Goal: Task Accomplishment & Management: Use online tool/utility

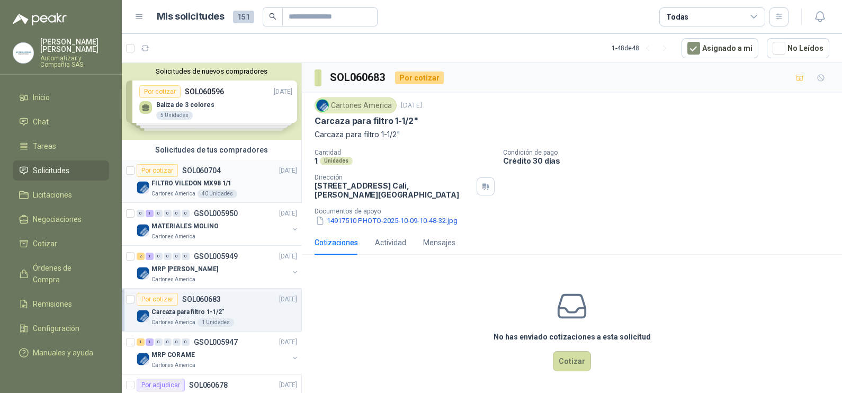
click at [203, 170] on p "SOL060704" at bounding box center [201, 170] width 39 height 7
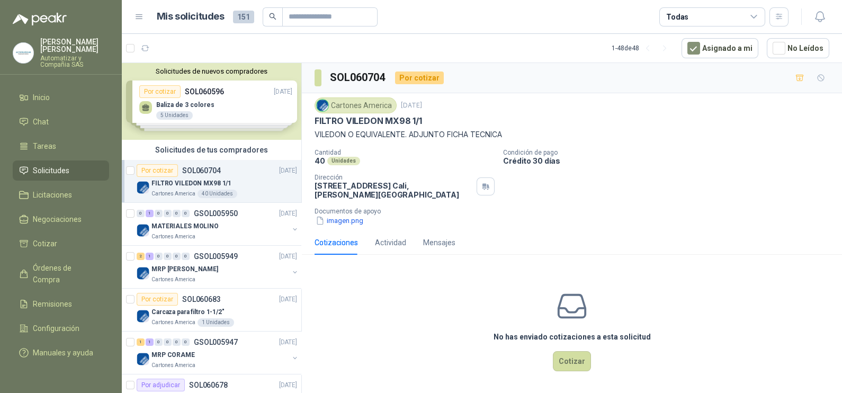
click at [208, 193] on div "40 Unidades" at bounding box center [217, 194] width 40 height 8
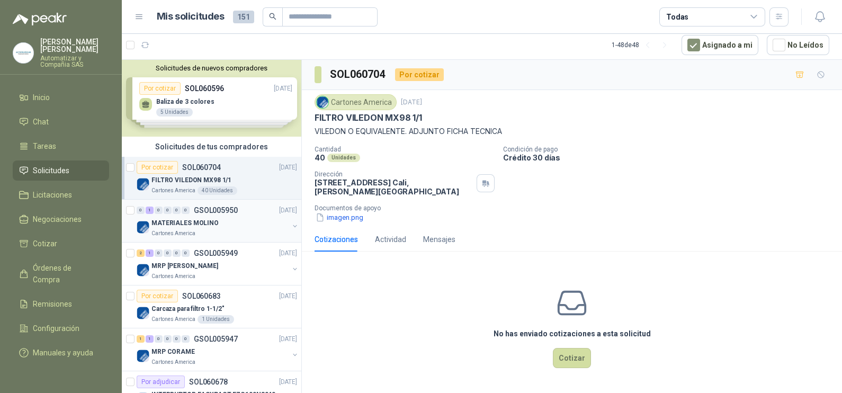
click at [212, 228] on div "MATERIALES MOLINO" at bounding box center [219, 223] width 137 height 13
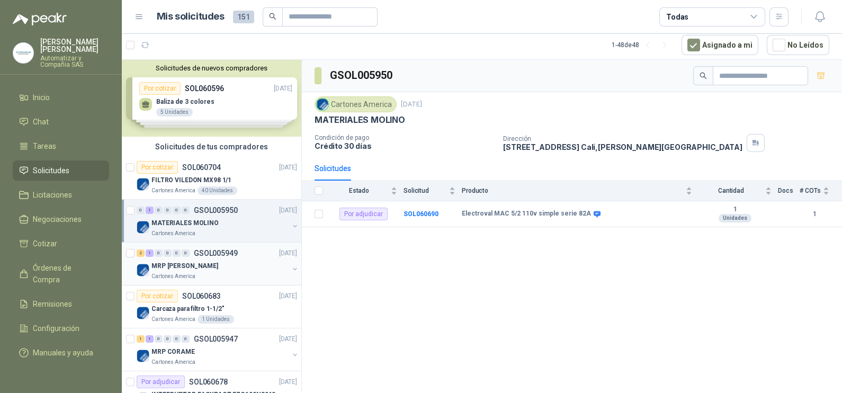
click at [214, 254] on p "GSOL005949" at bounding box center [216, 252] width 44 height 7
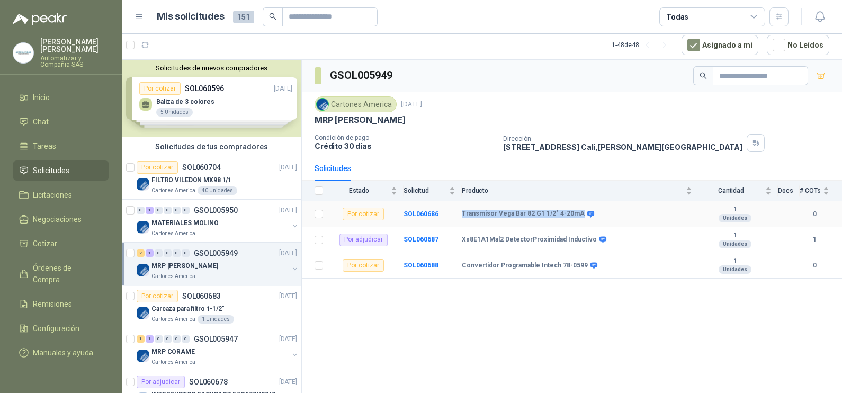
drag, startPoint x: 460, startPoint y: 213, endPoint x: 577, endPoint y: 218, distance: 117.1
click at [577, 218] on tr "Por cotizar SOL060686 Transmisor [PERSON_NAME] Bar 82 G1 1/2" 4-20mA 1 Unidade…" at bounding box center [572, 214] width 540 height 26
drag, startPoint x: 577, startPoint y: 218, endPoint x: 569, endPoint y: 214, distance: 8.6
copy tr "Transmisor Vega Bar 82 G1 1/2" 4-20mA"
drag, startPoint x: 546, startPoint y: 320, endPoint x: 546, endPoint y: 301, distance: 18.5
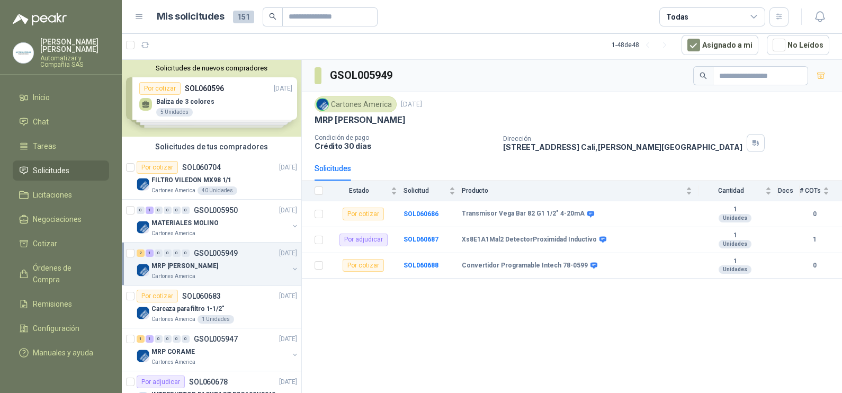
click at [546, 317] on div "GSOL005949 Cartones America [DATE] MRP MOLINO Condición de pago Crédito 30 días…" at bounding box center [572, 226] width 540 height 333
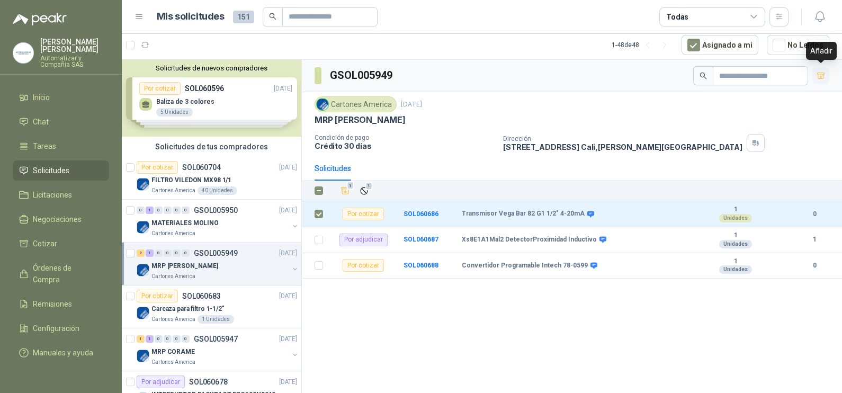
click at [818, 73] on icon "button" at bounding box center [820, 76] width 7 height 6
click at [67, 241] on li "Cotizar 3" at bounding box center [61, 244] width 84 height 12
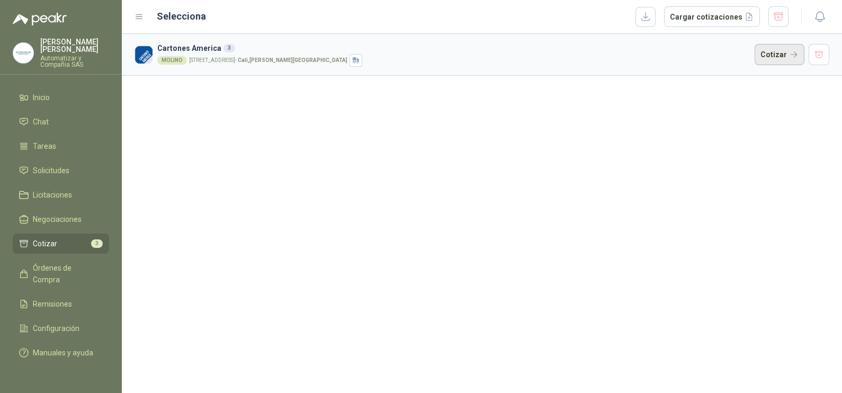
click at [782, 57] on button "Cotizar" at bounding box center [779, 54] width 50 height 21
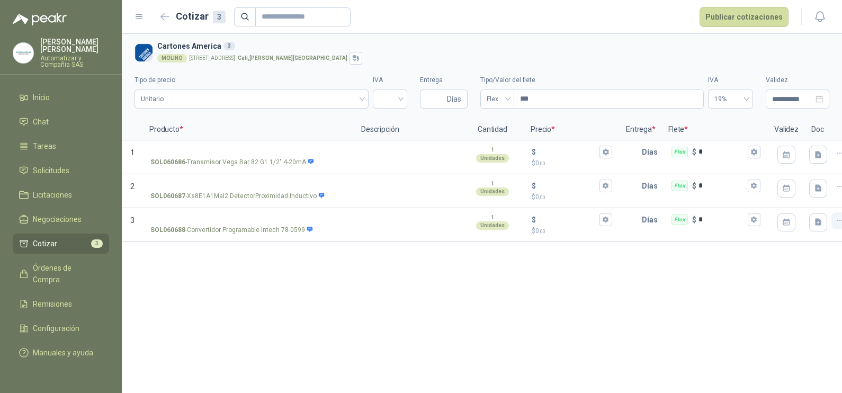
click at [837, 222] on icon "button" at bounding box center [839, 220] width 9 height 9
click at [807, 191] on button "Eliminar cotización" at bounding box center [802, 194] width 80 height 17
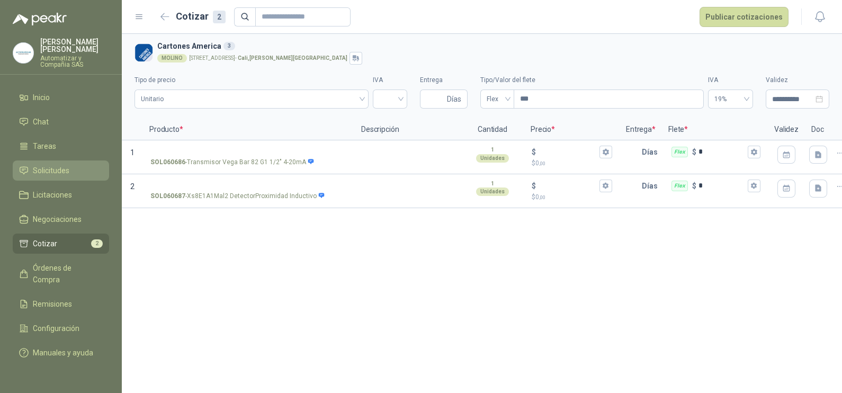
click at [52, 165] on span "Solicitudes" at bounding box center [51, 171] width 37 height 12
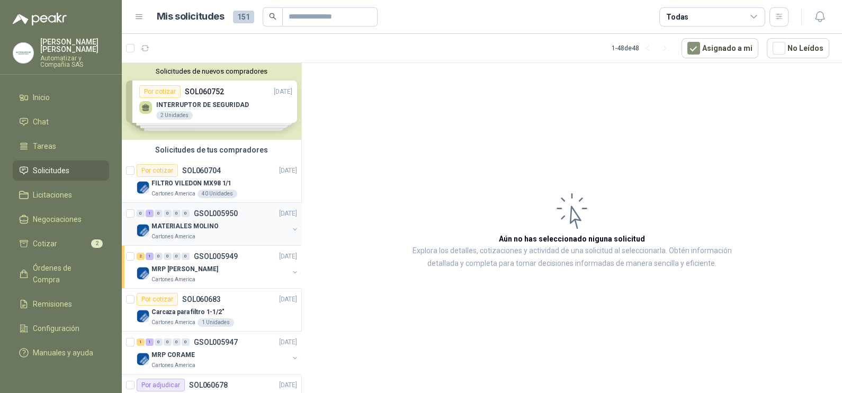
click at [225, 214] on p "GSOL005950" at bounding box center [216, 213] width 44 height 7
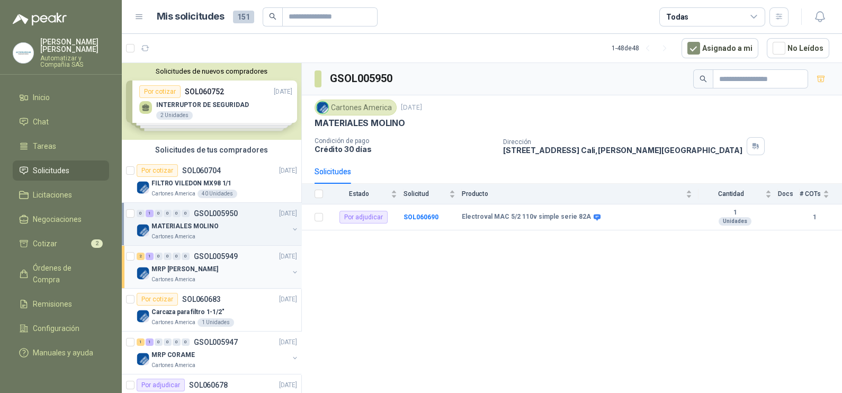
click at [203, 265] on div "MRP [PERSON_NAME]" at bounding box center [219, 269] width 137 height 13
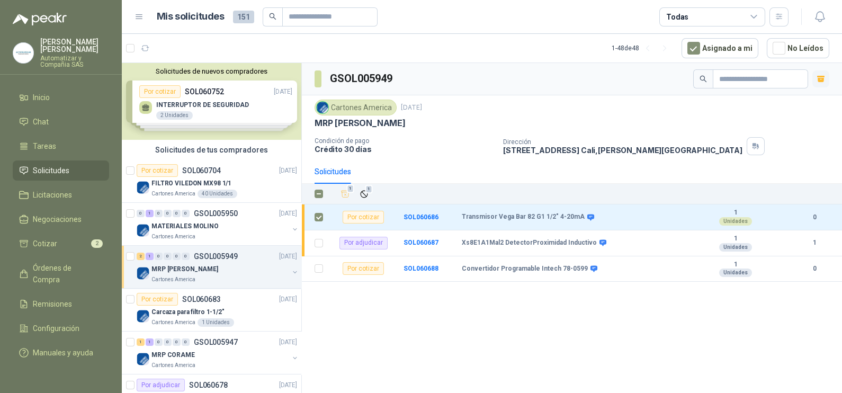
click at [817, 78] on icon "button" at bounding box center [820, 80] width 6 height 4
click at [822, 82] on icon "button" at bounding box center [820, 79] width 7 height 6
click at [31, 238] on li "Cotizar 3" at bounding box center [61, 244] width 84 height 12
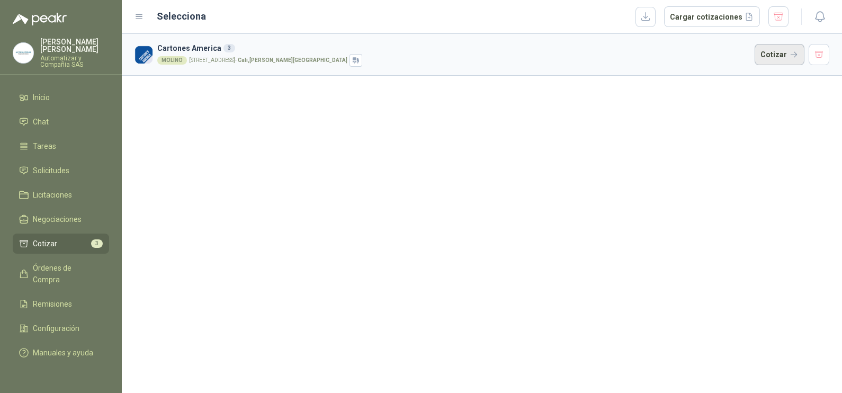
click at [777, 58] on button "Cotizar" at bounding box center [779, 54] width 50 height 21
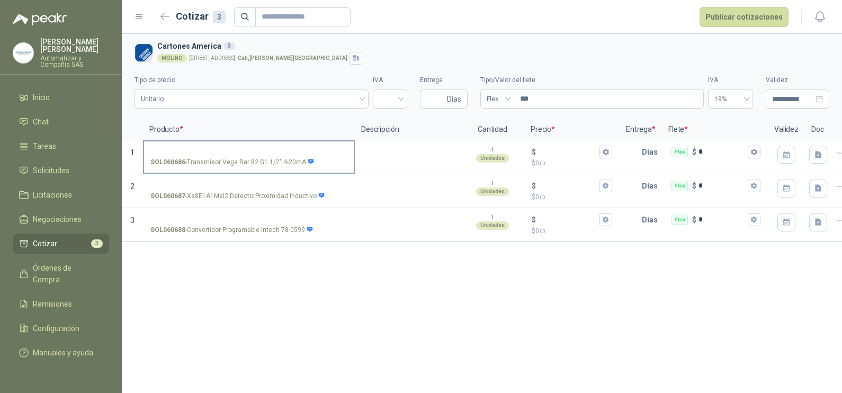
click at [194, 143] on label "SOL060686 - Transmisor [PERSON_NAME] Bar 82 G1 1/2" 4-20mA" at bounding box center [249, 156] width 210 height 30
click at [194, 148] on input "SOL060686 - Transmisor [PERSON_NAME] Bar 82 G1 1/2" 4-20mA" at bounding box center [248, 152] width 197 height 8
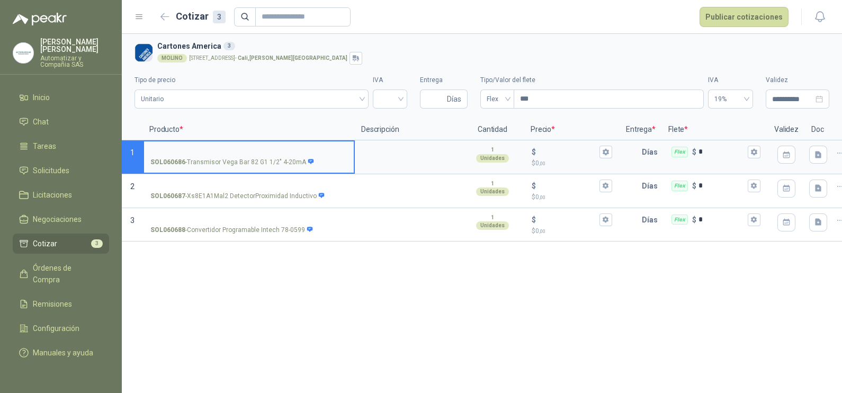
click at [233, 148] on input "SOL060686 - Transmisor [PERSON_NAME] Bar 82 G1 1/2" 4-20mA" at bounding box center [248, 152] width 197 height 8
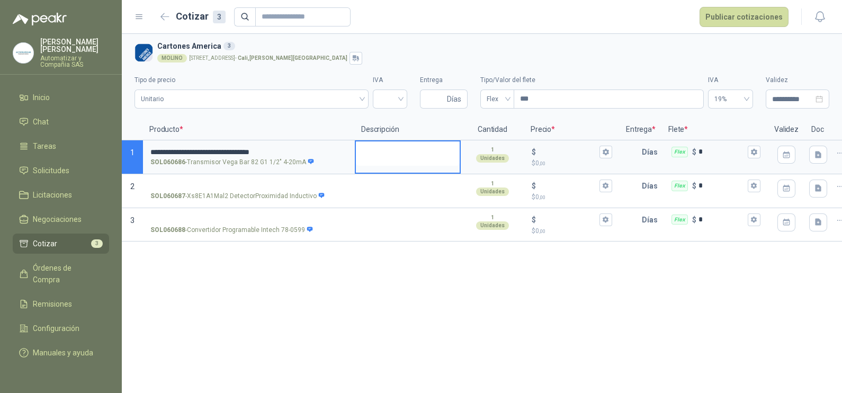
click at [379, 157] on textarea at bounding box center [408, 153] width 104 height 24
click at [562, 152] on input "$ $ 0 ,00" at bounding box center [567, 152] width 59 height 8
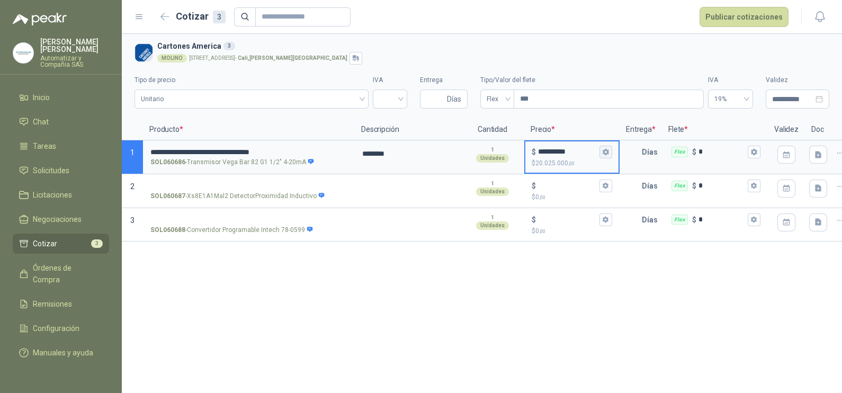
type input "**********"
click at [605, 150] on icon "button" at bounding box center [605, 152] width 6 height 6
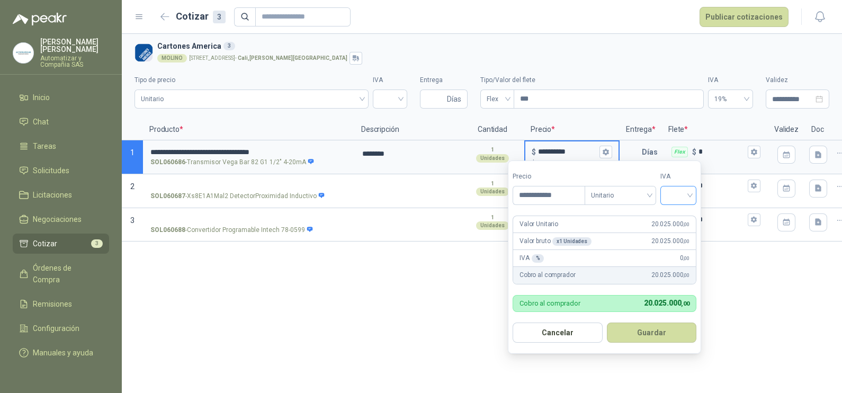
click at [682, 191] on input "search" at bounding box center [677, 194] width 23 height 16
click at [685, 214] on div "19%" at bounding box center [681, 217] width 20 height 12
click at [625, 326] on button "Guardar" at bounding box center [653, 332] width 91 height 20
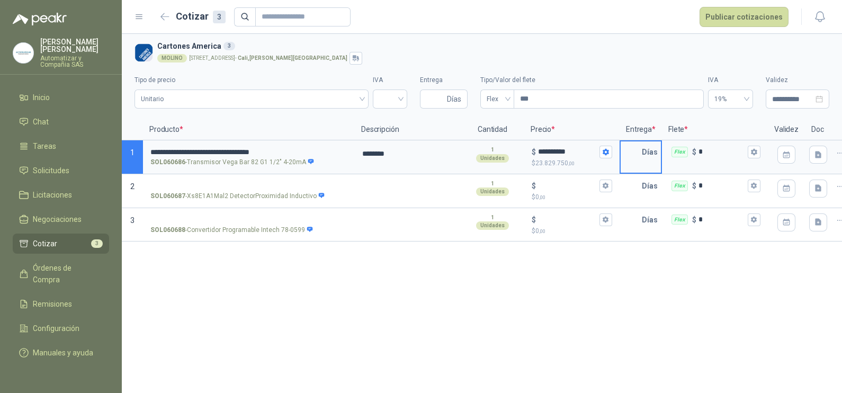
click at [629, 159] on input "text" at bounding box center [630, 151] width 21 height 21
click at [784, 158] on icon "button" at bounding box center [786, 154] width 9 height 9
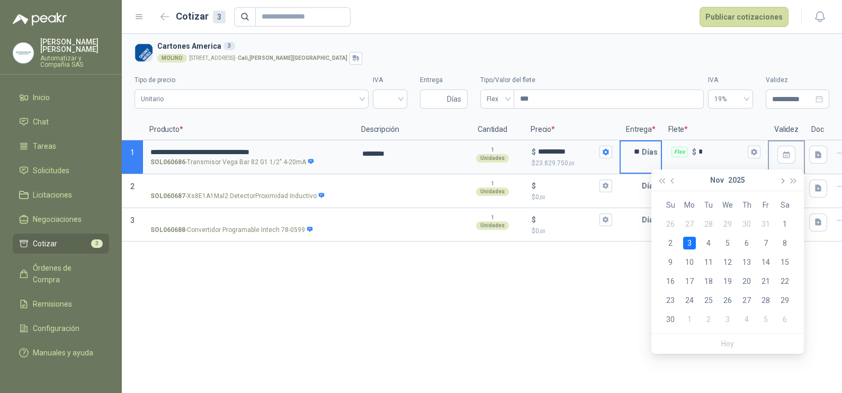
type input "**"
click at [781, 179] on span "button" at bounding box center [781, 180] width 5 height 5
click at [672, 180] on span "button" at bounding box center [673, 180] width 5 height 5
click at [760, 258] on div "14" at bounding box center [765, 262] width 13 height 13
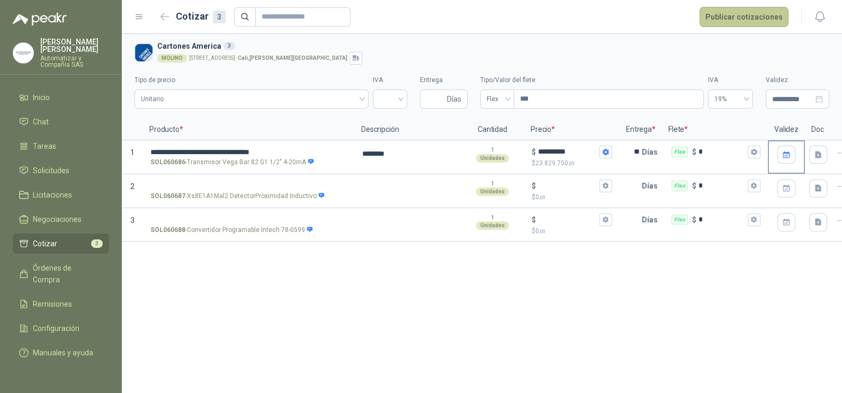
click at [757, 24] on button "Publicar cotizaciones" at bounding box center [743, 17] width 89 height 20
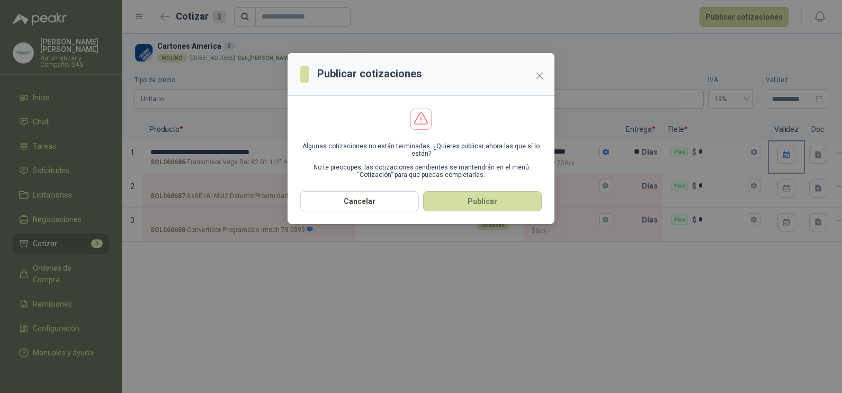
drag, startPoint x: 379, startPoint y: 211, endPoint x: 373, endPoint y: 208, distance: 6.6
click at [379, 209] on button "Cancelar" at bounding box center [359, 201] width 119 height 20
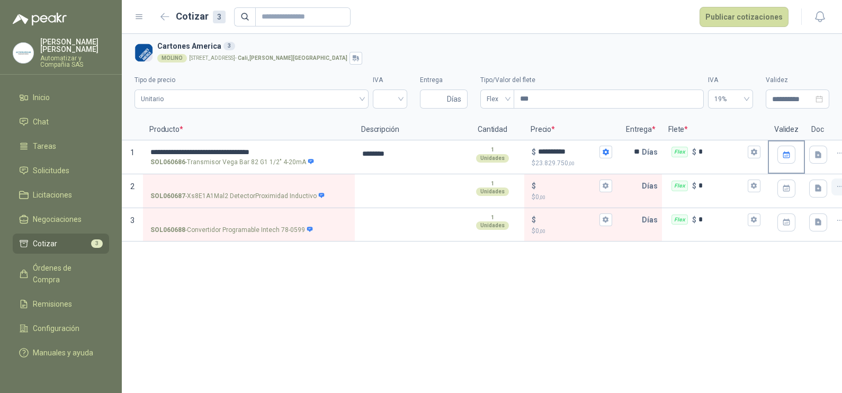
click at [837, 186] on icon "button" at bounding box center [839, 186] width 5 height 1
click at [783, 163] on button "Eliminar cotización" at bounding box center [802, 160] width 80 height 17
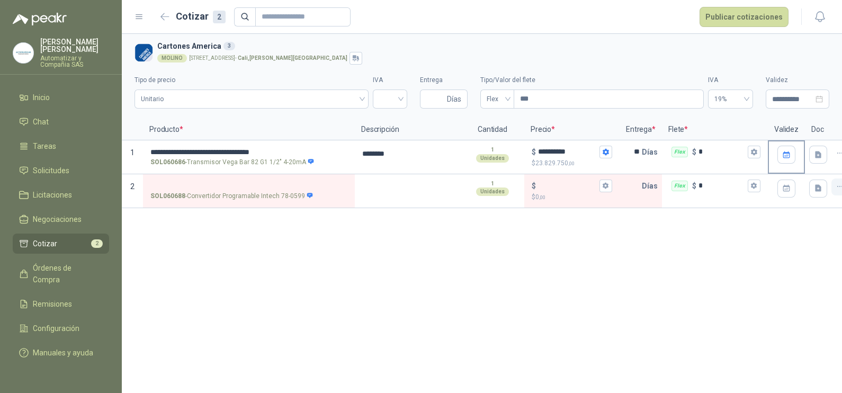
click at [835, 187] on icon "button" at bounding box center [839, 186] width 9 height 9
click at [813, 167] on button "Eliminar cotización" at bounding box center [802, 160] width 80 height 17
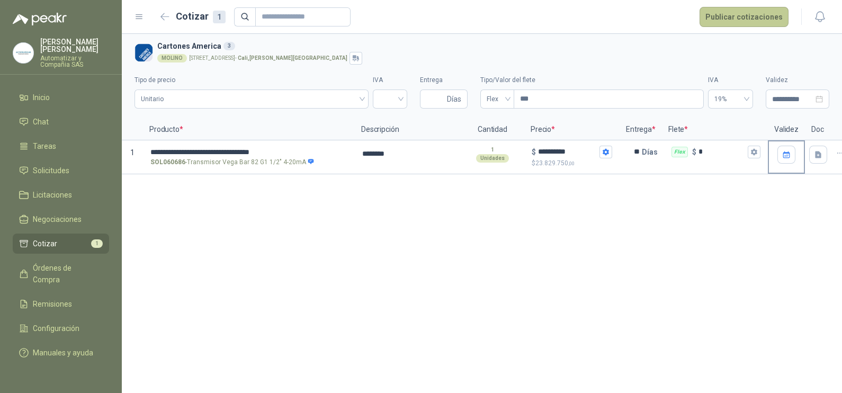
click at [738, 19] on button "Publicar cotizaciones" at bounding box center [743, 17] width 89 height 20
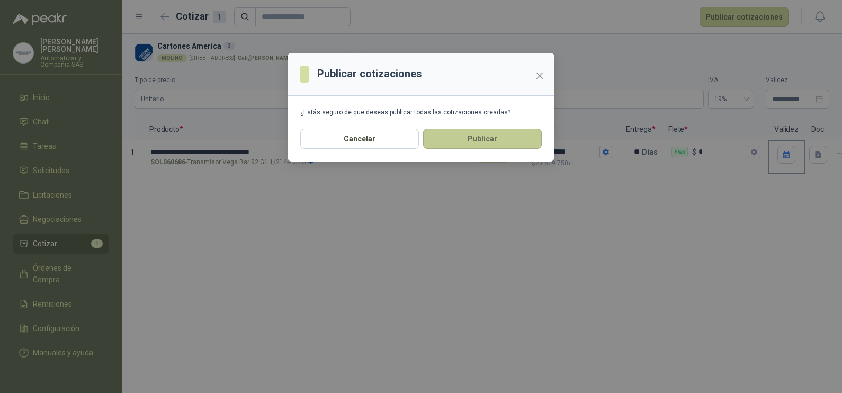
click at [483, 138] on button "Publicar" at bounding box center [482, 139] width 119 height 20
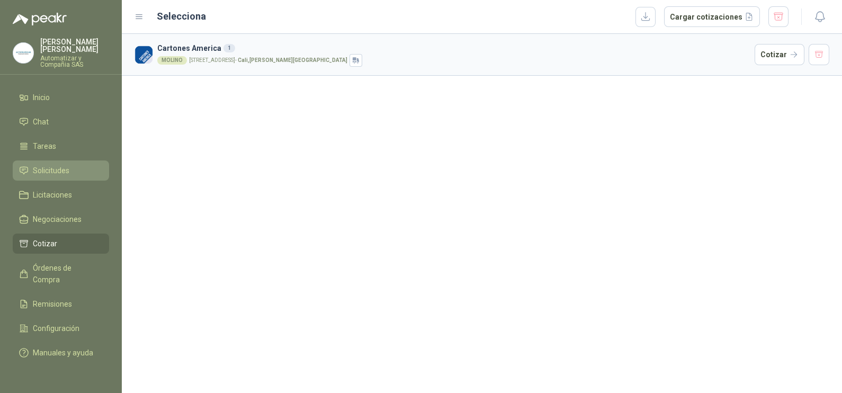
click at [59, 169] on link "Solicitudes" at bounding box center [61, 170] width 96 height 20
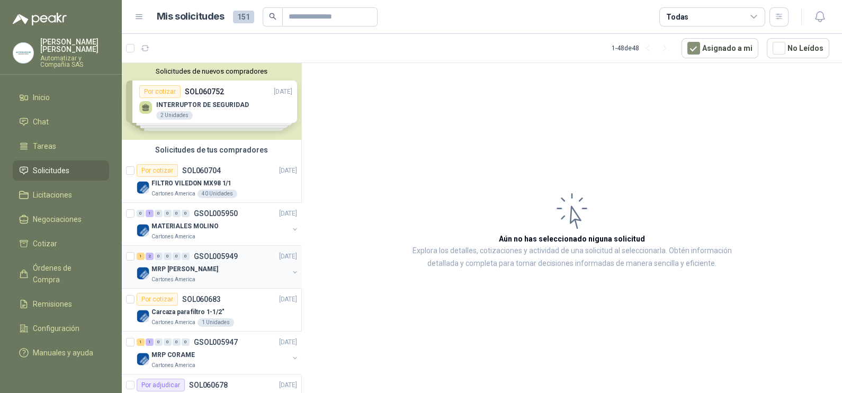
click at [187, 264] on p "MRP [PERSON_NAME]" at bounding box center [184, 269] width 67 height 10
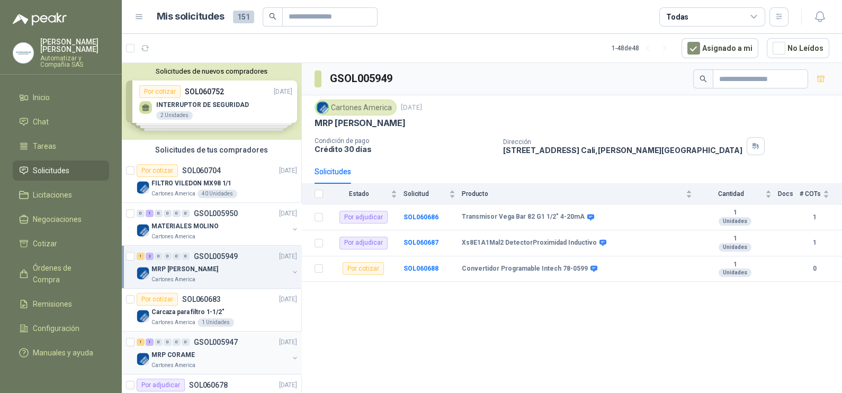
click at [194, 336] on div "1 1 0 0 0 0 GSOL005947 [DATE]" at bounding box center [218, 342] width 163 height 13
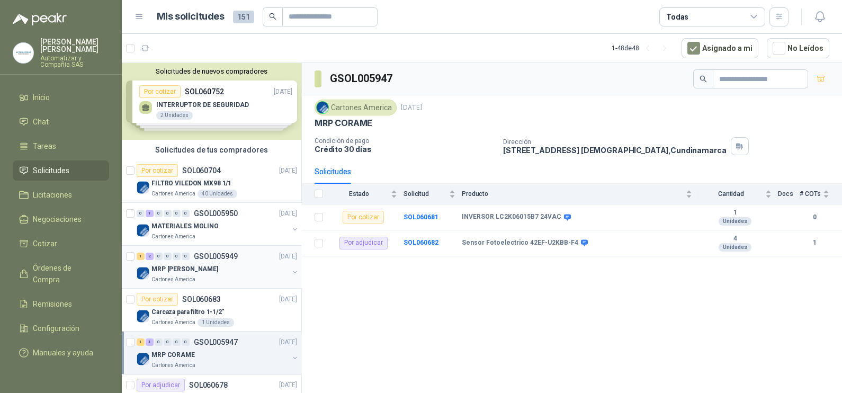
click at [186, 265] on p "MRP [PERSON_NAME]" at bounding box center [184, 269] width 67 height 10
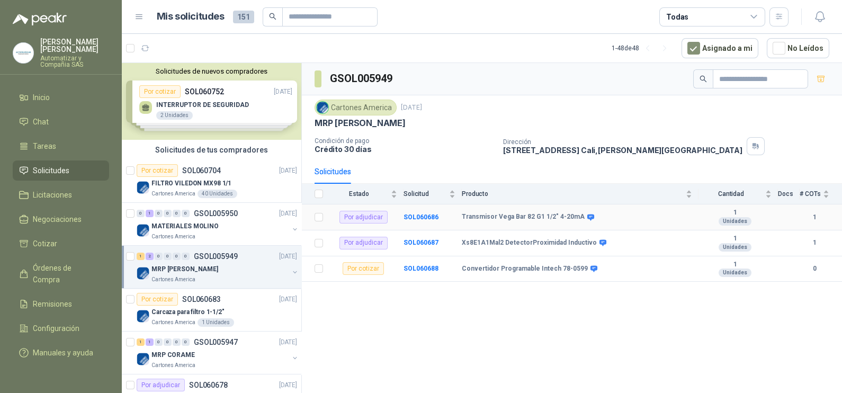
click at [605, 219] on div "Transmisor Vega Bar 82 G1 1/2" 4-20mA" at bounding box center [577, 217] width 230 height 8
click at [434, 215] on b "SOL060686" at bounding box center [420, 216] width 35 height 7
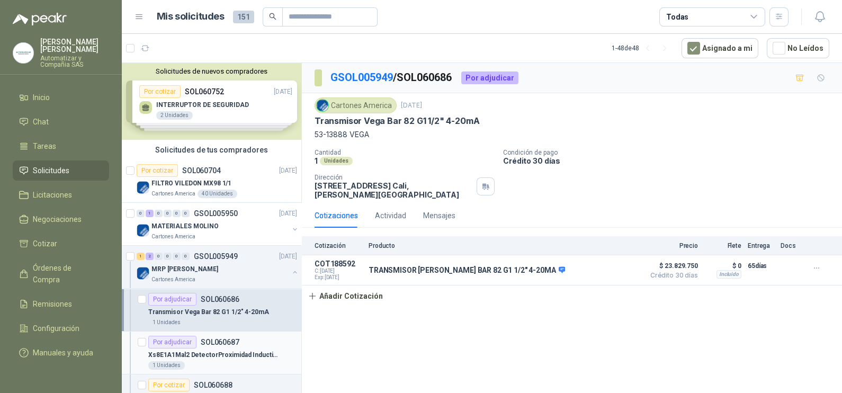
click at [225, 344] on p "SOL060687" at bounding box center [220, 341] width 39 height 7
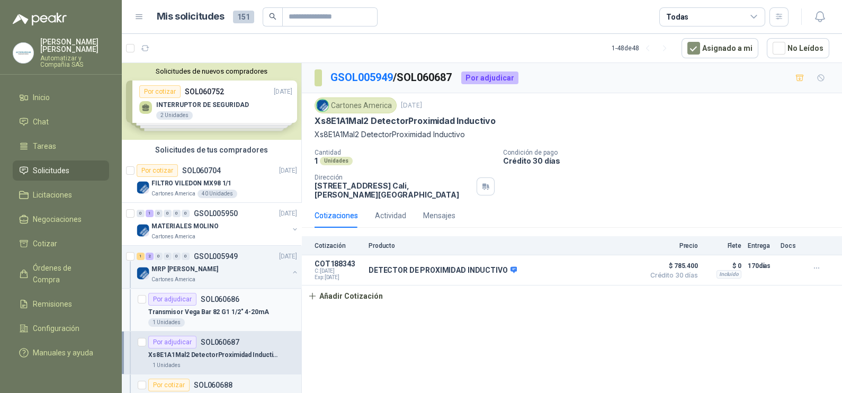
click at [242, 309] on p "Transmisor Vega Bar 82 G1 1/2" 4-20mA" at bounding box center [208, 312] width 121 height 10
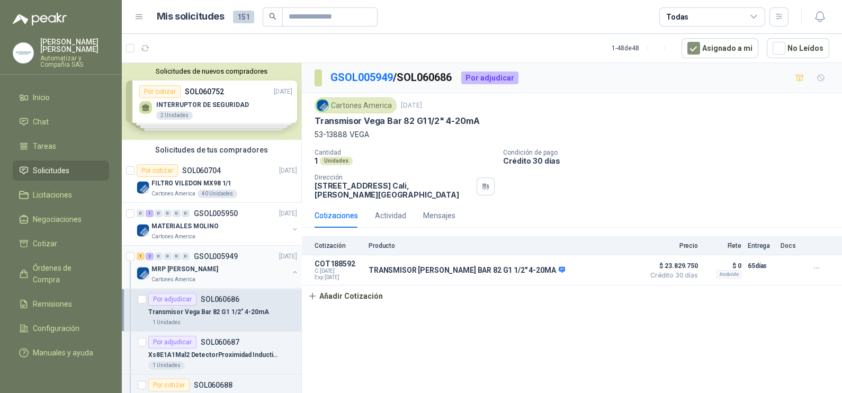
click at [226, 269] on div "MRP [PERSON_NAME]" at bounding box center [219, 269] width 137 height 13
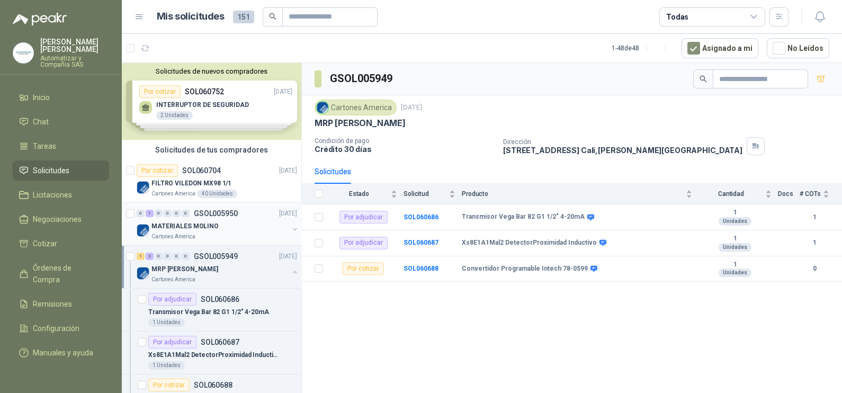
click at [230, 226] on div "MATERIALES MOLINO" at bounding box center [219, 226] width 137 height 13
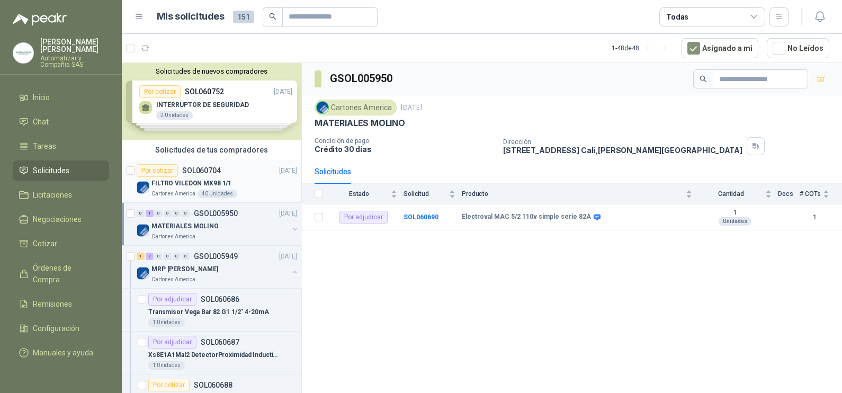
click at [239, 188] on div "FILTRO VILEDON MX98 1/1" at bounding box center [224, 183] width 146 height 13
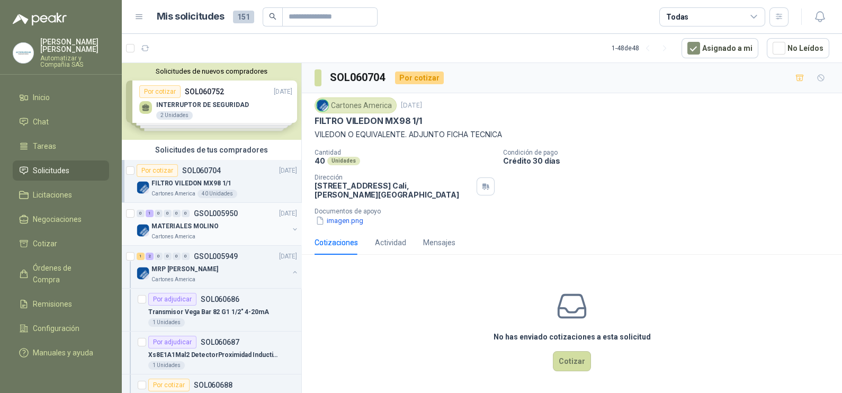
click at [199, 225] on p "MATERIALES MOLINO" at bounding box center [184, 226] width 67 height 10
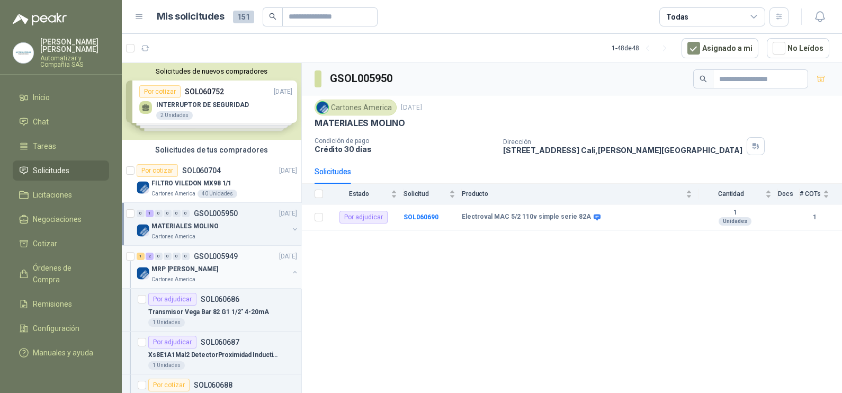
click at [208, 269] on div "MRP [PERSON_NAME]" at bounding box center [219, 269] width 137 height 13
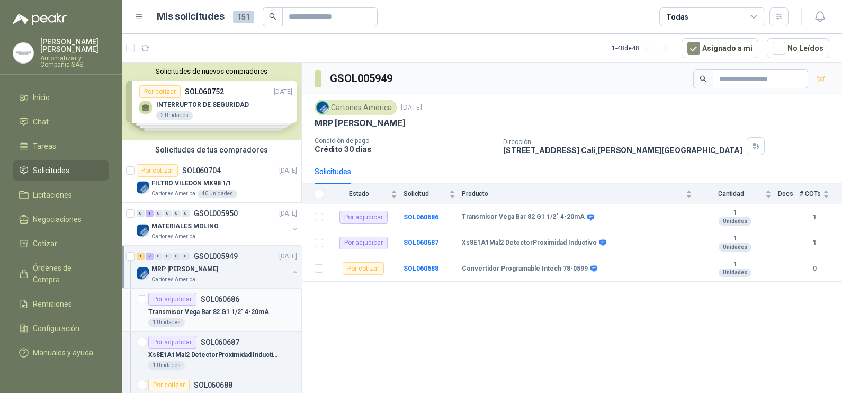
click at [217, 301] on p "SOL060686" at bounding box center [220, 298] width 39 height 7
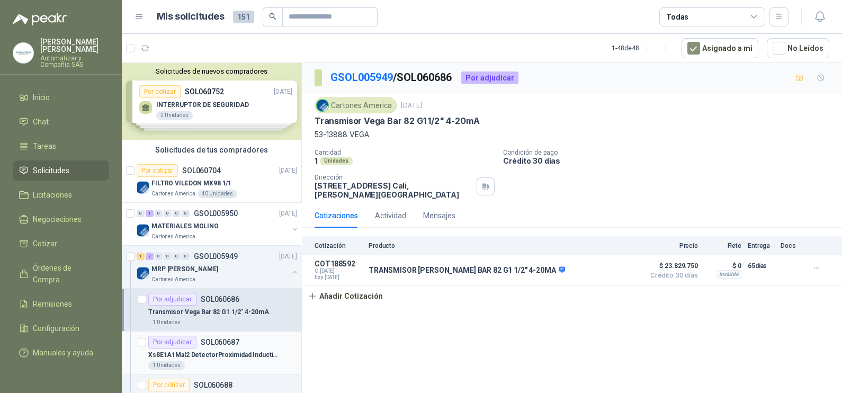
click at [221, 350] on p "Xs8E1A1Mal2 DetectorProximidad Inductivo" at bounding box center [214, 355] width 132 height 10
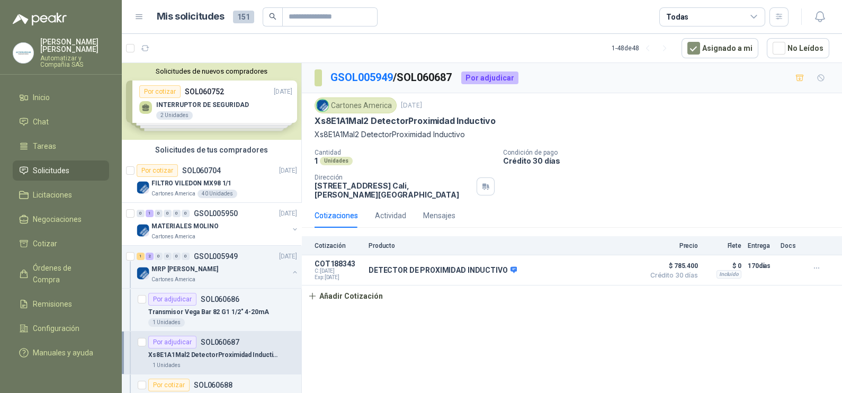
click at [746, 332] on div "GSOL005949 / SOL060687 Por adjudicar Cartones America [DATE] Xs8E1A1Mal2 Detect…" at bounding box center [572, 229] width 540 height 333
drag, startPoint x: 748, startPoint y: 266, endPoint x: 769, endPoint y: 268, distance: 20.7
click at [769, 268] on p "170 días" at bounding box center [760, 265] width 26 height 13
drag, startPoint x: 769, startPoint y: 268, endPoint x: 753, endPoint y: 296, distance: 32.2
click at [753, 296] on div "Cotización Producto Precio Flete Entrega Docs COT188343 C: [DATE] Exp: [DATE] D…" at bounding box center [572, 271] width 540 height 70
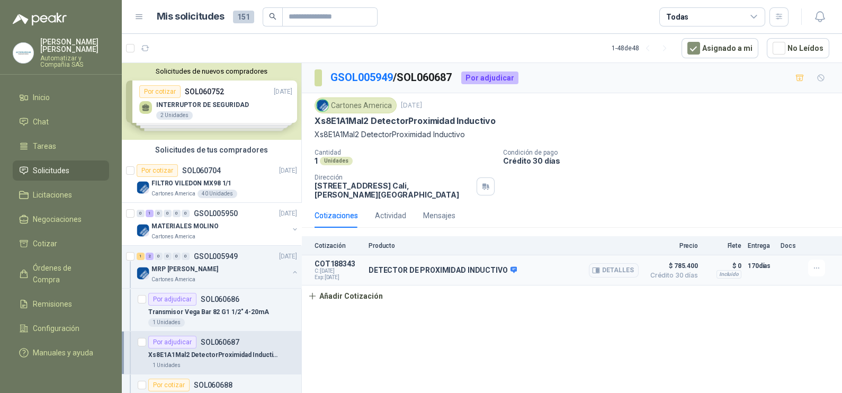
drag, startPoint x: 748, startPoint y: 266, endPoint x: 771, endPoint y: 267, distance: 22.8
click at [771, 267] on p "170 días" at bounding box center [760, 265] width 26 height 13
drag, startPoint x: 771, startPoint y: 267, endPoint x: 762, endPoint y: 302, distance: 35.6
click at [762, 302] on div "Cotización Producto Precio Flete Entrega Docs COT188343 C: [DATE] Exp: [DATE] D…" at bounding box center [572, 271] width 540 height 70
drag, startPoint x: 746, startPoint y: 264, endPoint x: 765, endPoint y: 268, distance: 19.1
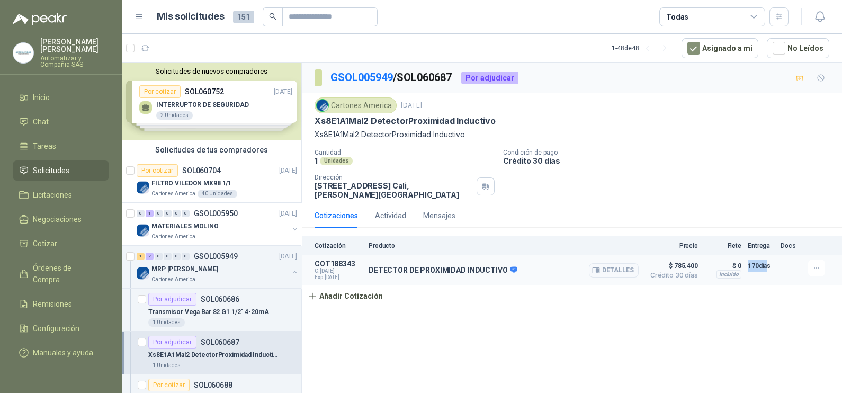
click at [765, 268] on article "COT188343 C: [DATE] Exp: [DATE] DETECTOR DE PROXIMIDAD INDUCTIVO Detalles $ 785…" at bounding box center [572, 270] width 540 height 30
drag, startPoint x: 765, startPoint y: 268, endPoint x: 764, endPoint y: 278, distance: 10.1
click at [768, 281] on article "COT188343 C: [DATE] Exp: [DATE] DETECTOR DE PROXIMIDAD INDUCTIVO Detalles $ 785…" at bounding box center [572, 270] width 540 height 30
drag, startPoint x: 770, startPoint y: 265, endPoint x: 748, endPoint y: 264, distance: 21.7
click at [748, 264] on p "170 días" at bounding box center [760, 265] width 26 height 13
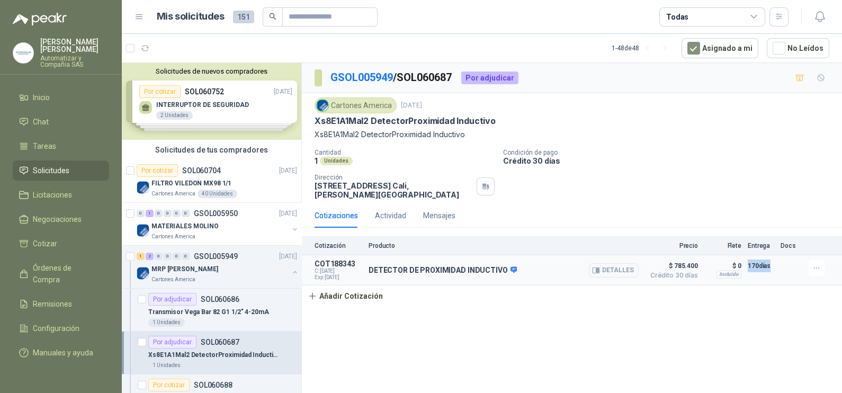
drag, startPoint x: 748, startPoint y: 264, endPoint x: 760, endPoint y: 276, distance: 16.5
click at [760, 276] on div "170 días" at bounding box center [760, 269] width 26 height 21
click at [754, 268] on p "170 días" at bounding box center [760, 265] width 26 height 13
click at [755, 302] on div "Cotización Producto Precio Flete Entrega Docs COT188343 C: [DATE] Exp: [DATE] D…" at bounding box center [572, 271] width 540 height 70
drag, startPoint x: 749, startPoint y: 266, endPoint x: 769, endPoint y: 268, distance: 20.2
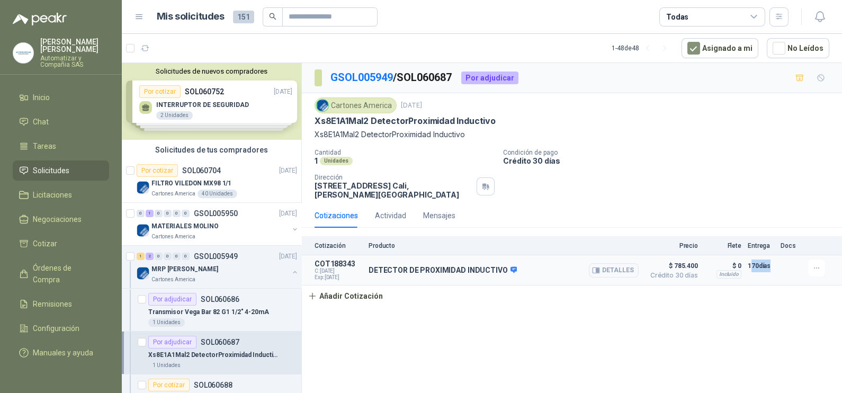
click at [769, 268] on p "170 días" at bounding box center [760, 265] width 26 height 13
drag, startPoint x: 769, startPoint y: 268, endPoint x: 769, endPoint y: 293, distance: 24.9
click at [770, 294] on div "Cotización Producto Precio Flete Entrega Docs COT188343 C: [DATE] Exp: [DATE] D…" at bounding box center [572, 271] width 540 height 70
drag, startPoint x: 770, startPoint y: 265, endPoint x: 750, endPoint y: 265, distance: 20.6
click at [750, 265] on p "170 días" at bounding box center [760, 265] width 26 height 13
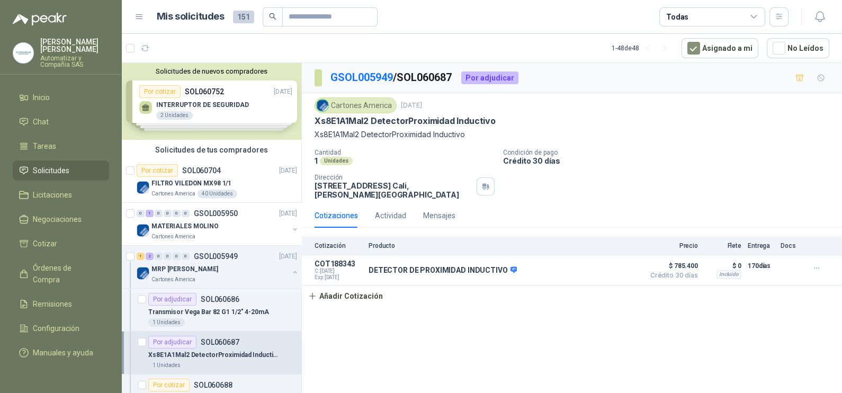
drag, startPoint x: 750, startPoint y: 265, endPoint x: 752, endPoint y: 302, distance: 37.1
click at [752, 302] on div "Cotización Producto Precio Flete Entrega Docs COT188343 C: [DATE] Exp: [DATE] D…" at bounding box center [572, 271] width 540 height 70
drag, startPoint x: 747, startPoint y: 265, endPoint x: 773, endPoint y: 265, distance: 25.9
click at [773, 265] on p "170 días" at bounding box center [760, 265] width 26 height 13
click at [633, 335] on div "GSOL005949 / SOL060687 Por adjudicar Cartones America [DATE] Xs8E1A1Mal2 Detect…" at bounding box center [572, 229] width 540 height 333
